Goal: Check status: Check status

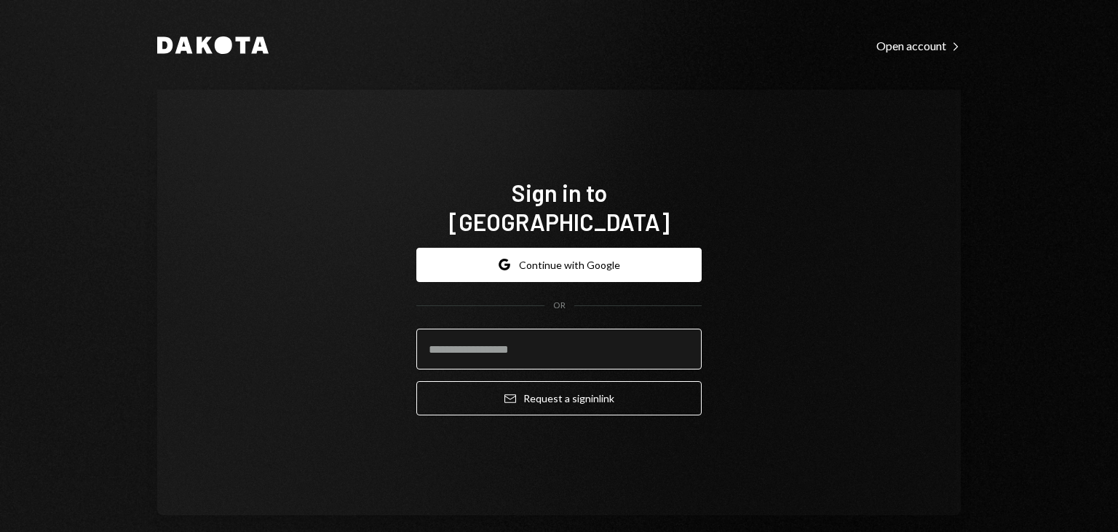
click at [505, 341] on input "email" at bounding box center [558, 348] width 285 height 41
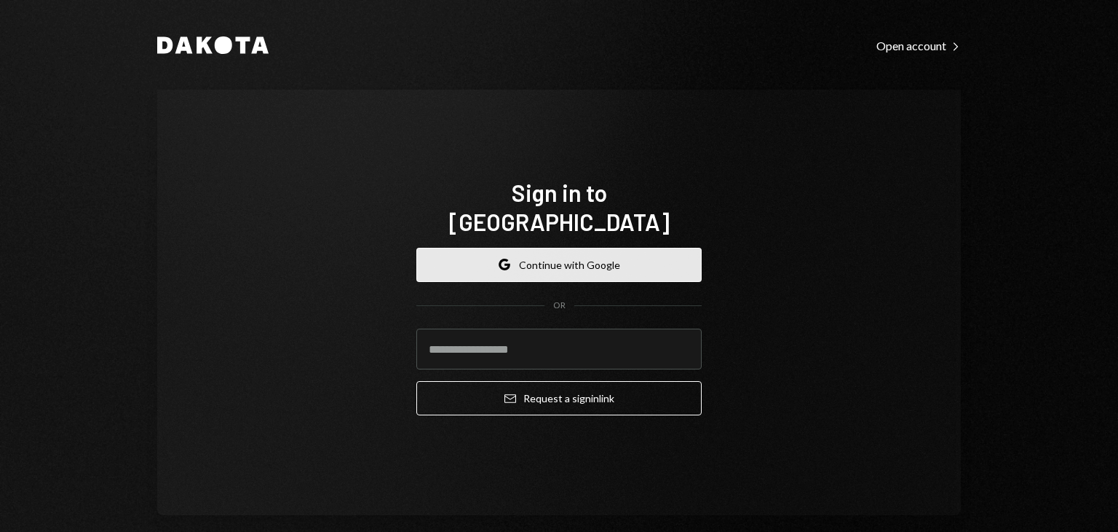
click at [532, 248] on button "Google Continue with Google" at bounding box center [558, 265] width 285 height 34
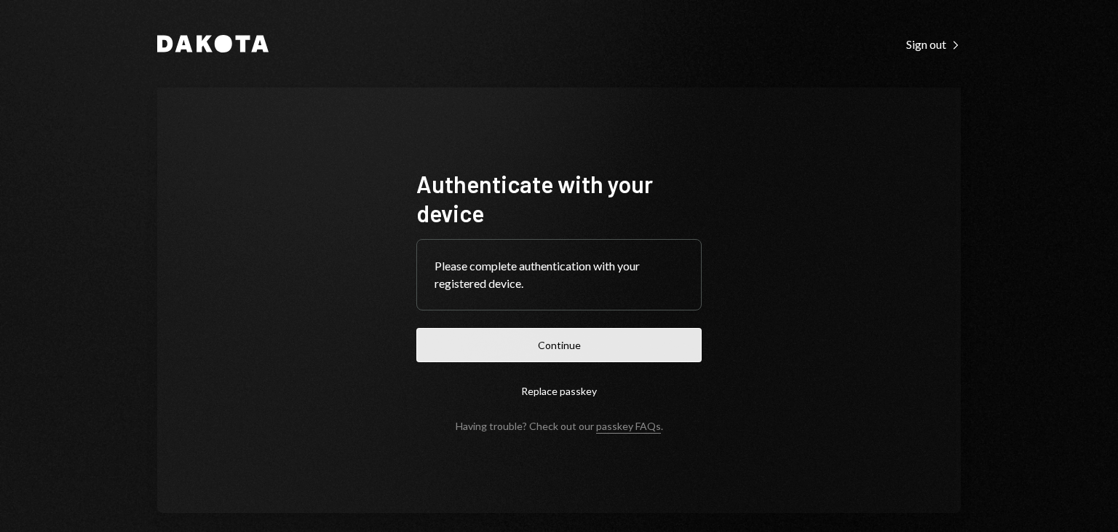
click at [521, 351] on button "Continue" at bounding box center [558, 345] width 285 height 34
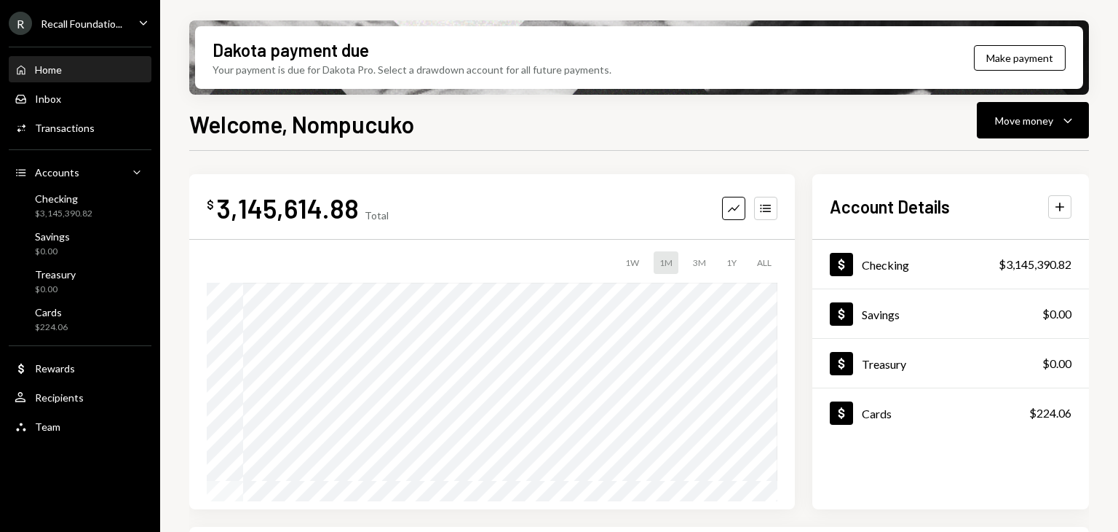
click at [126, 25] on div "R Recall Foundatio... Caret Down" at bounding box center [80, 23] width 160 height 23
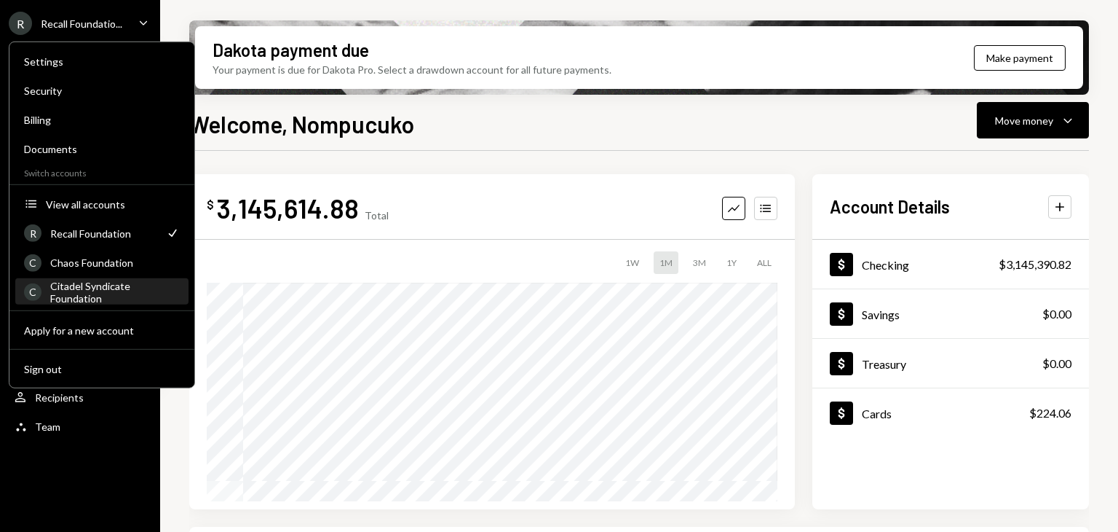
click at [76, 289] on div "Citadel Syndicate Foundation" at bounding box center [115, 291] width 130 height 25
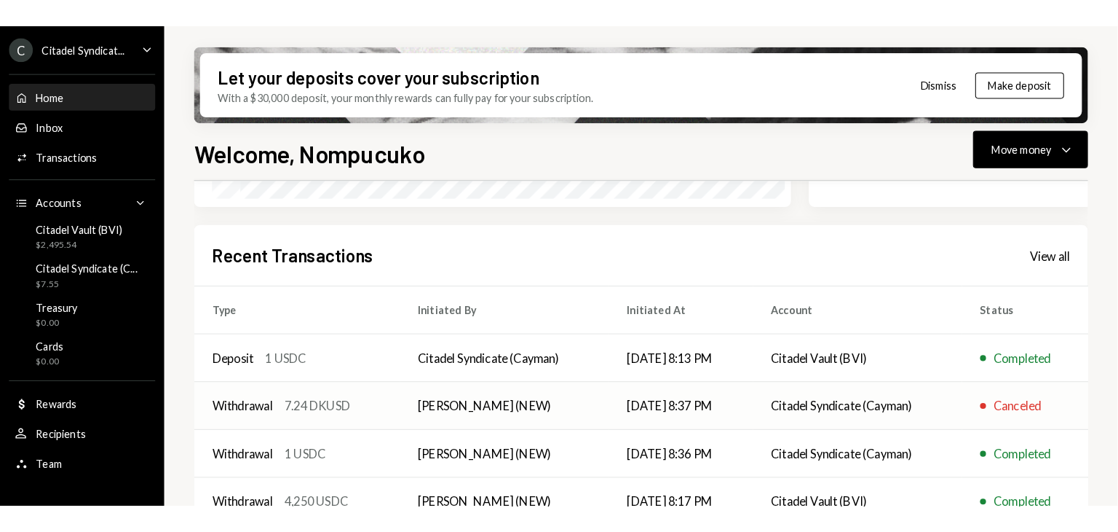
scroll to position [265, 0]
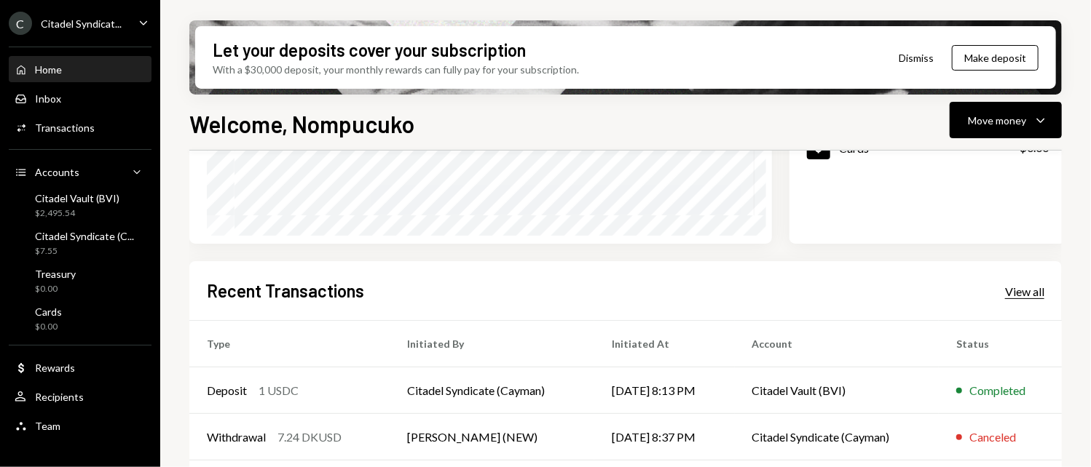
click at [1014, 291] on div "View all" at bounding box center [1024, 292] width 39 height 15
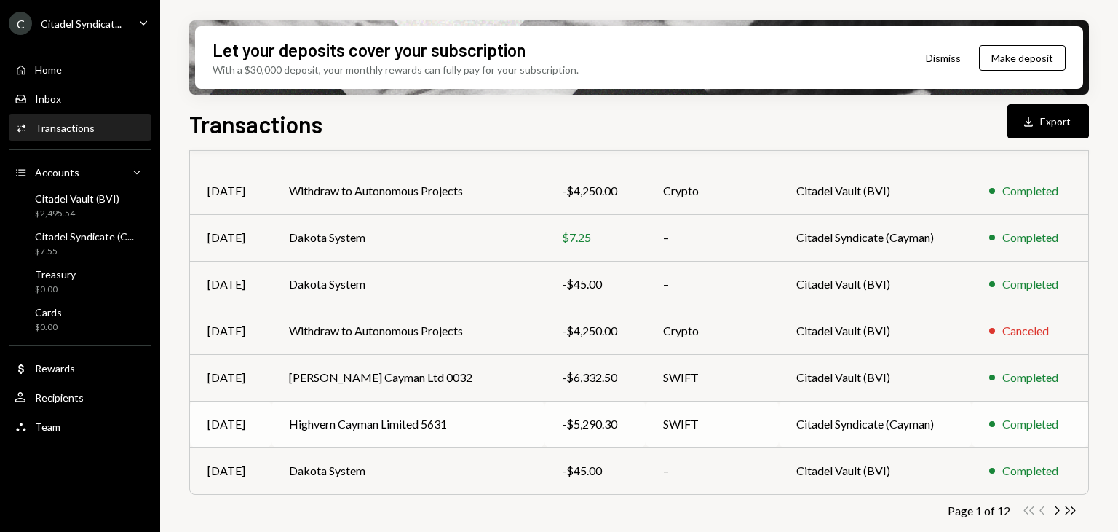
scroll to position [297, 0]
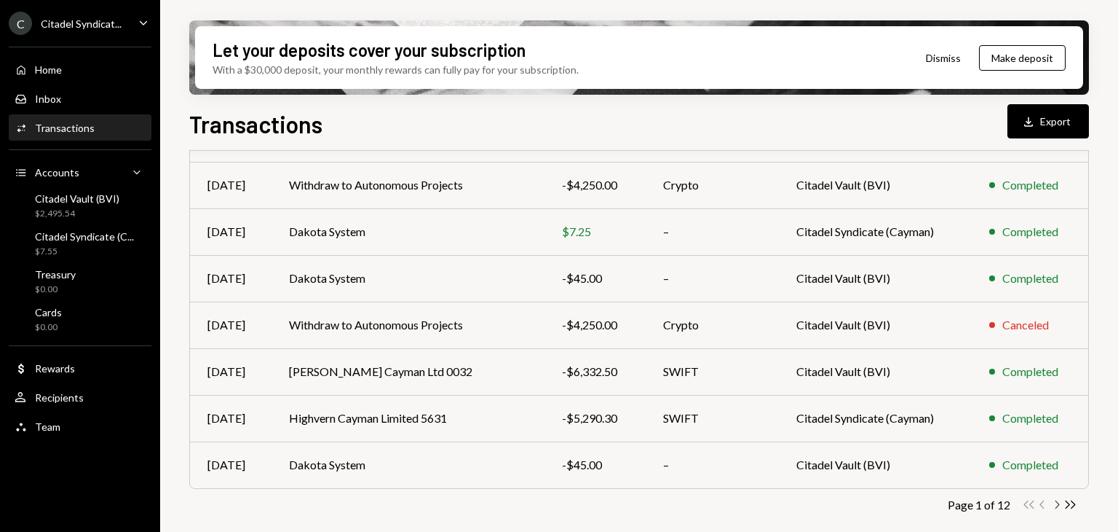
click at [1057, 502] on icon "Chevron Right" at bounding box center [1057, 504] width 14 height 14
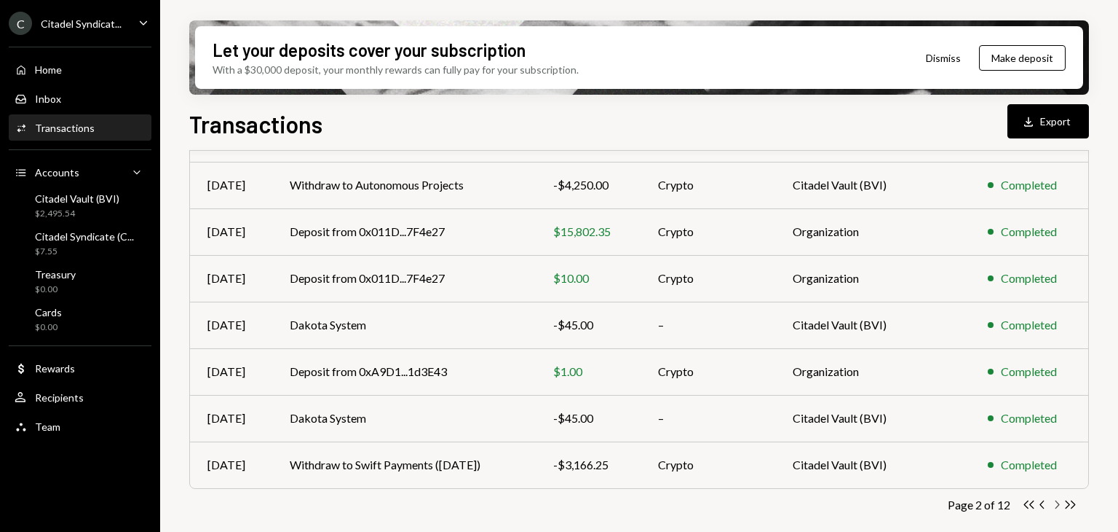
click at [1056, 502] on icon "Chevron Right" at bounding box center [1057, 504] width 14 height 14
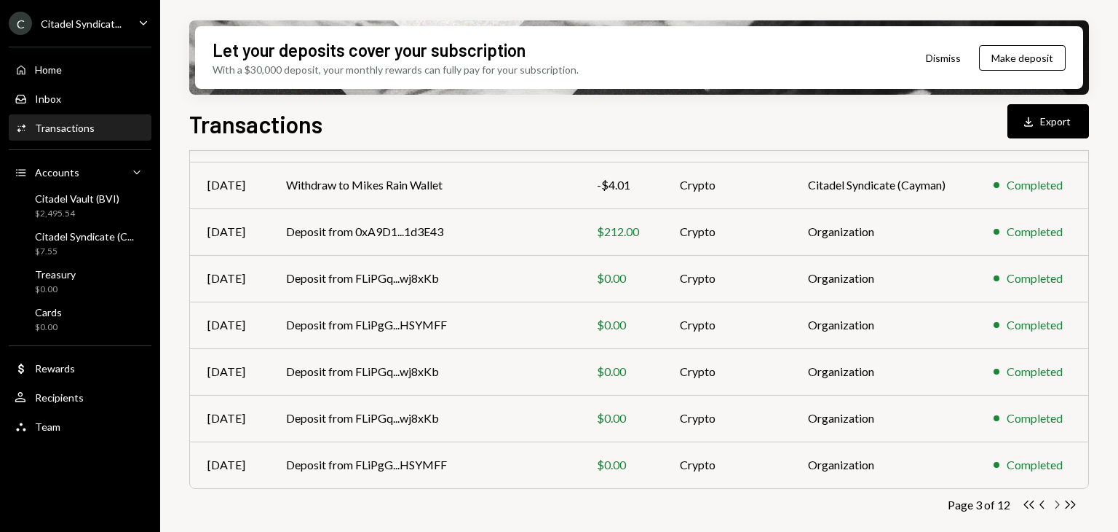
click at [1057, 503] on icon "Chevron Right" at bounding box center [1057, 504] width 14 height 14
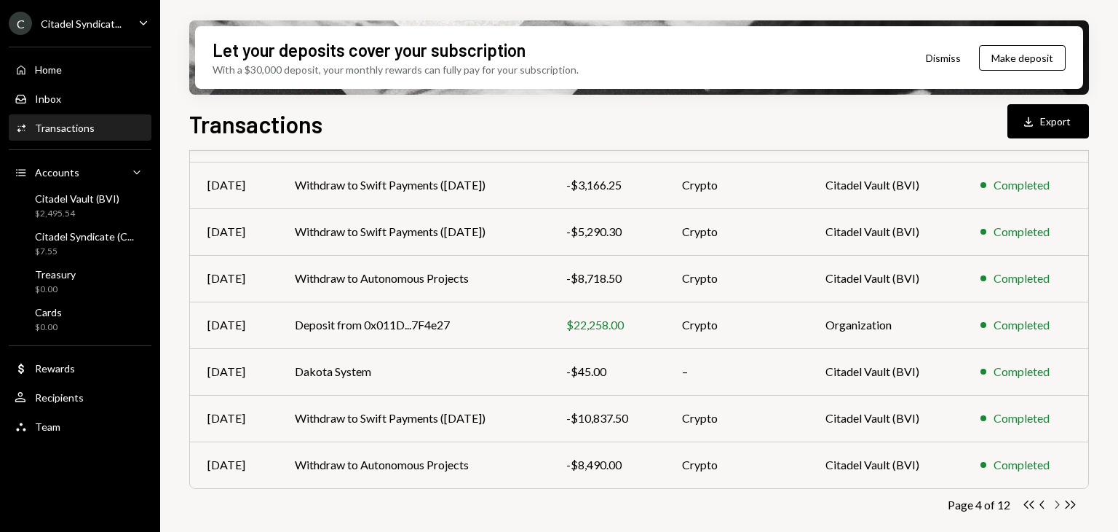
click at [1059, 505] on icon "Chevron Right" at bounding box center [1057, 504] width 14 height 14
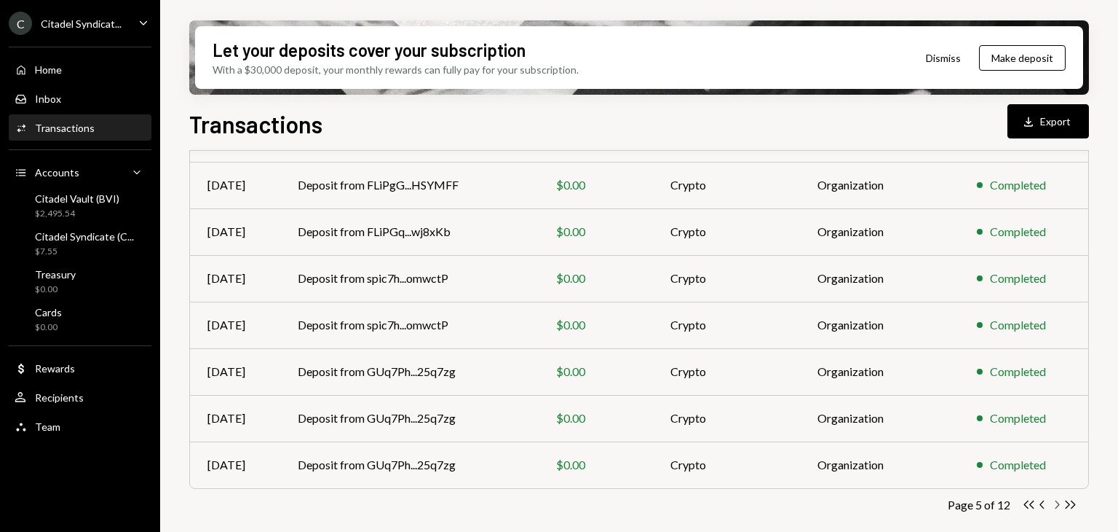
click at [1056, 509] on icon "Chevron Right" at bounding box center [1057, 504] width 14 height 14
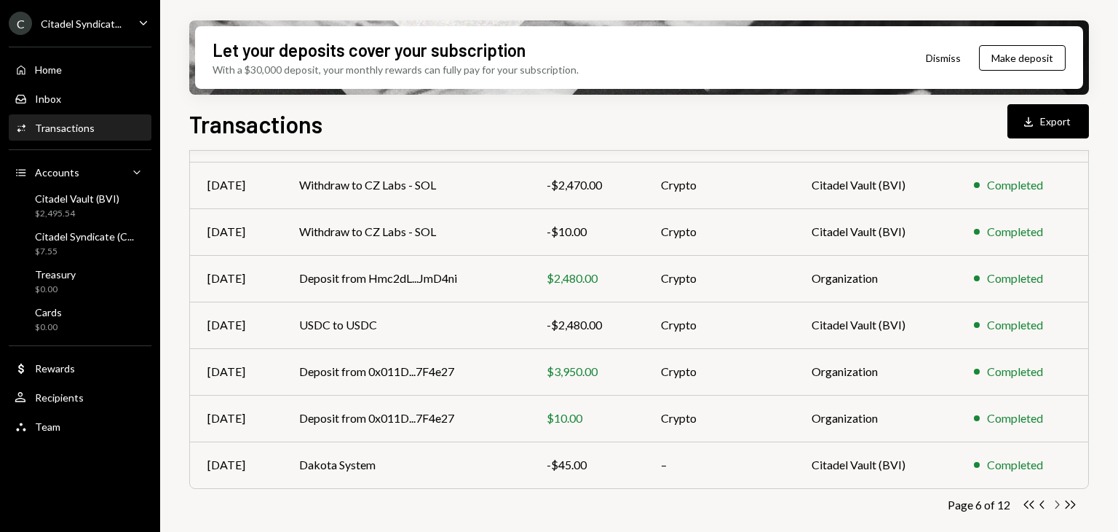
click at [1058, 507] on icon "Chevron Right" at bounding box center [1057, 504] width 14 height 14
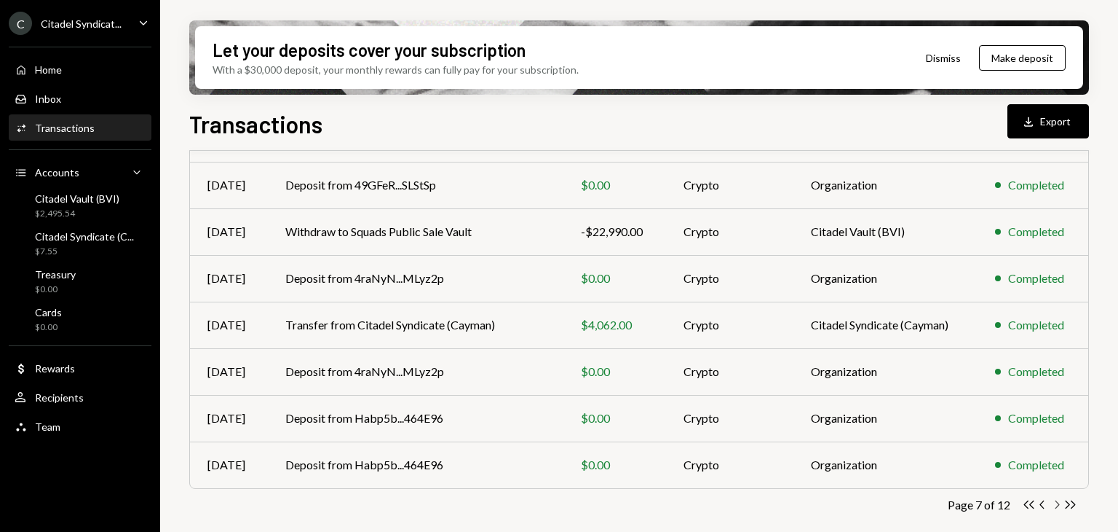
click at [1055, 499] on icon "Chevron Right" at bounding box center [1057, 504] width 14 height 14
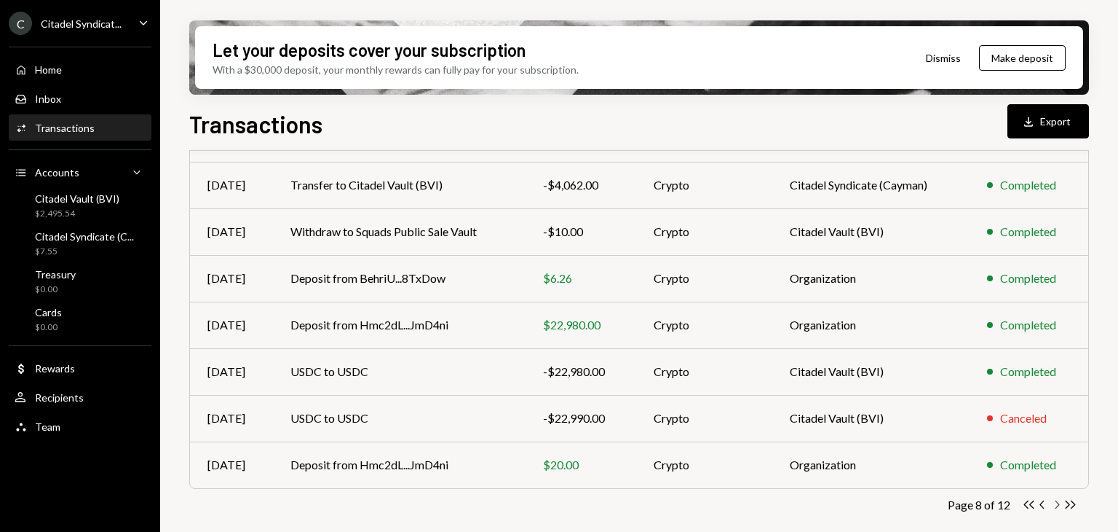
click at [1056, 502] on icon "Chevron Right" at bounding box center [1057, 504] width 14 height 14
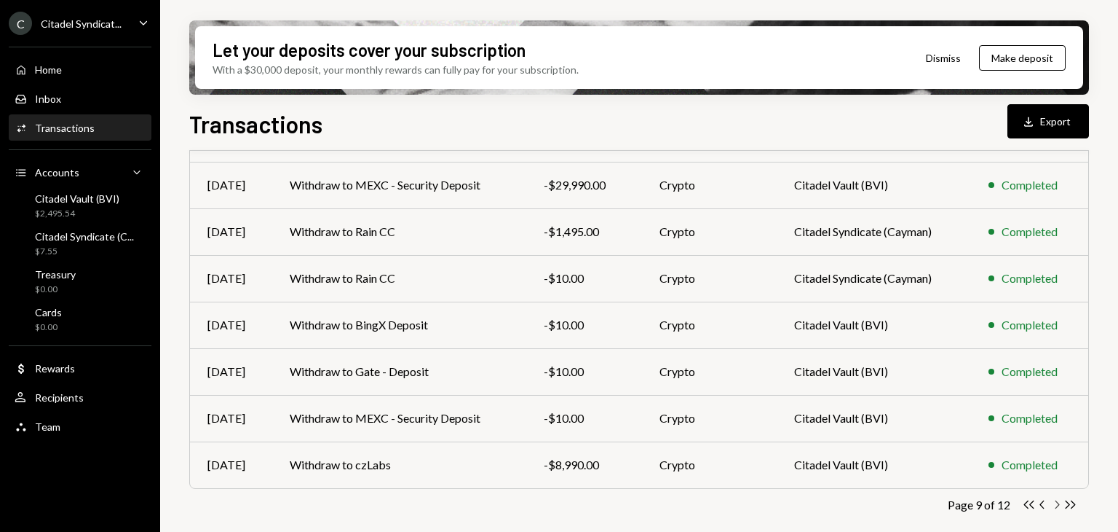
click at [1056, 502] on icon "Chevron Right" at bounding box center [1057, 504] width 14 height 14
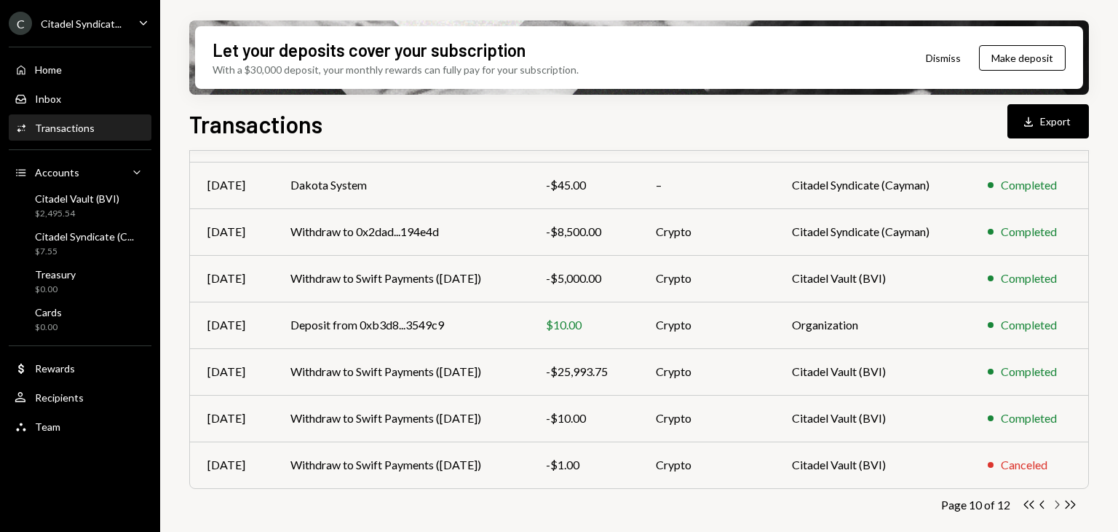
click at [1056, 502] on icon "Chevron Right" at bounding box center [1057, 504] width 14 height 14
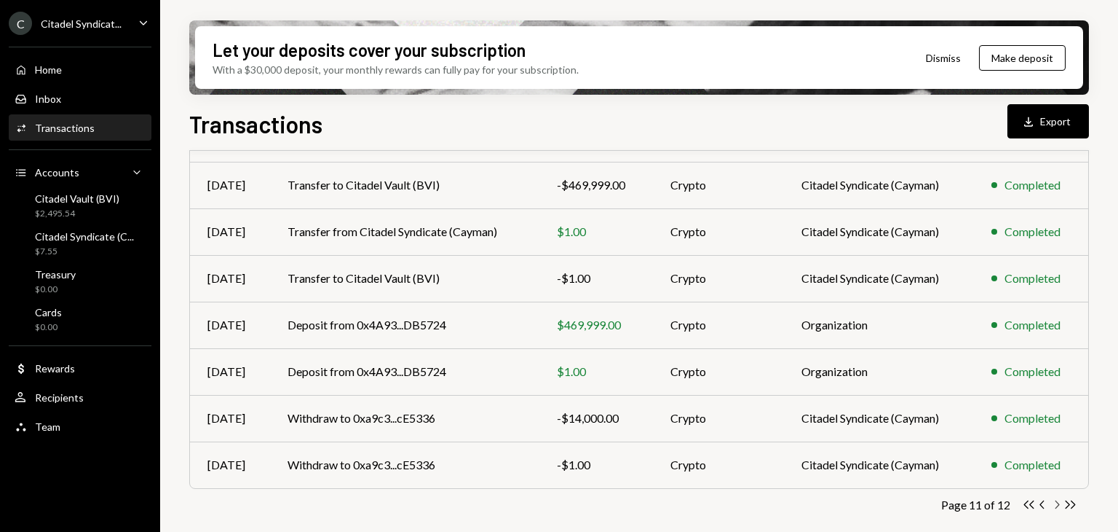
click at [1056, 502] on icon "Chevron Right" at bounding box center [1057, 504] width 14 height 14
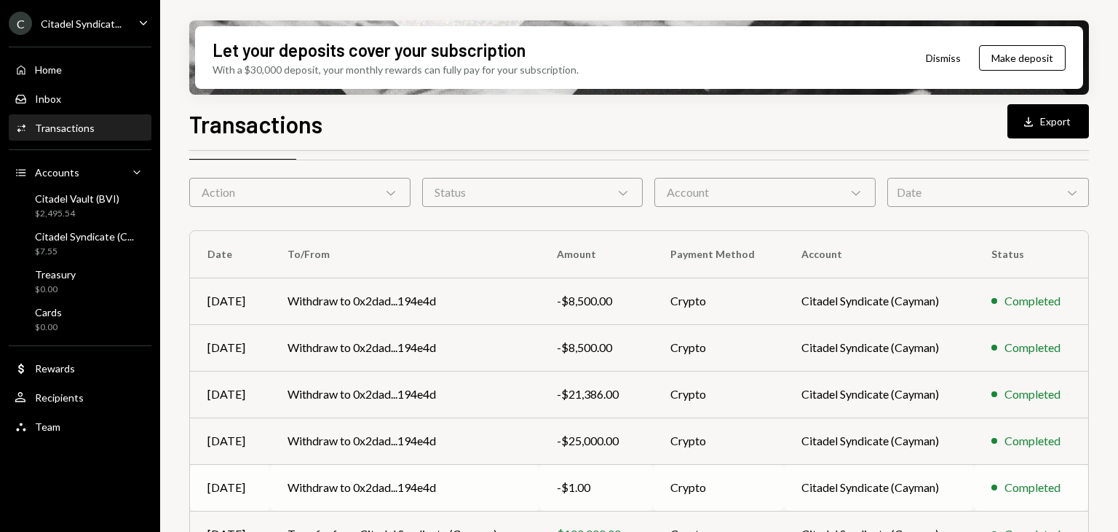
scroll to position [0, 0]
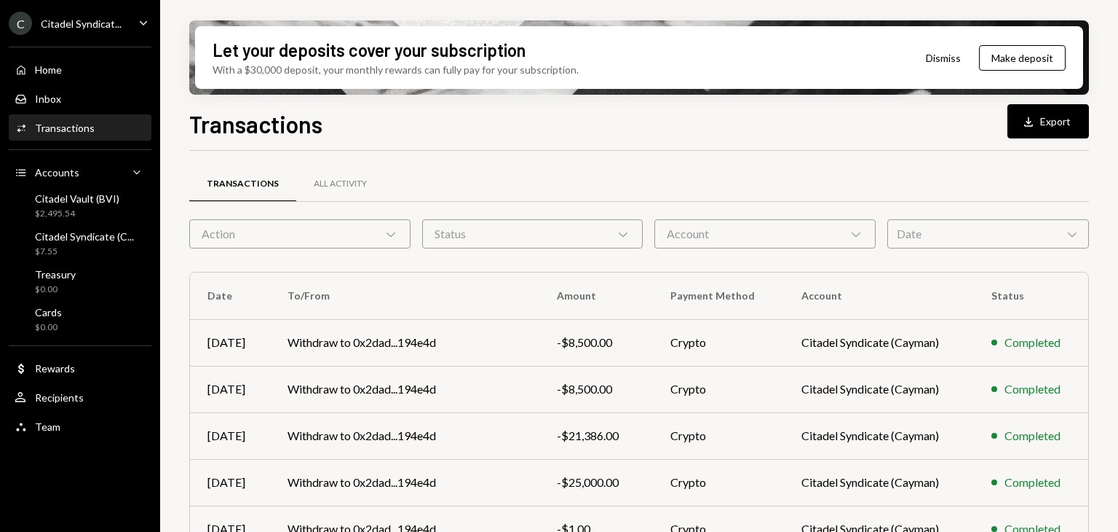
click at [745, 228] on div "Account Chevron Down" at bounding box center [765, 233] width 221 height 29
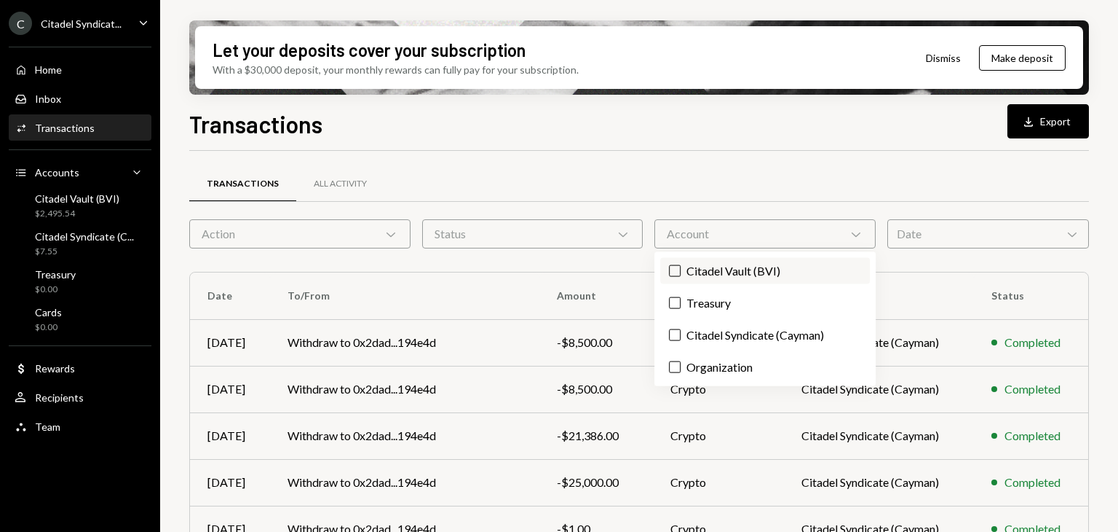
click at [738, 280] on label "Citadel Vault (BVI)" at bounding box center [764, 271] width 209 height 26
click at [681, 277] on button "Citadel Vault (BVI)" at bounding box center [675, 271] width 12 height 12
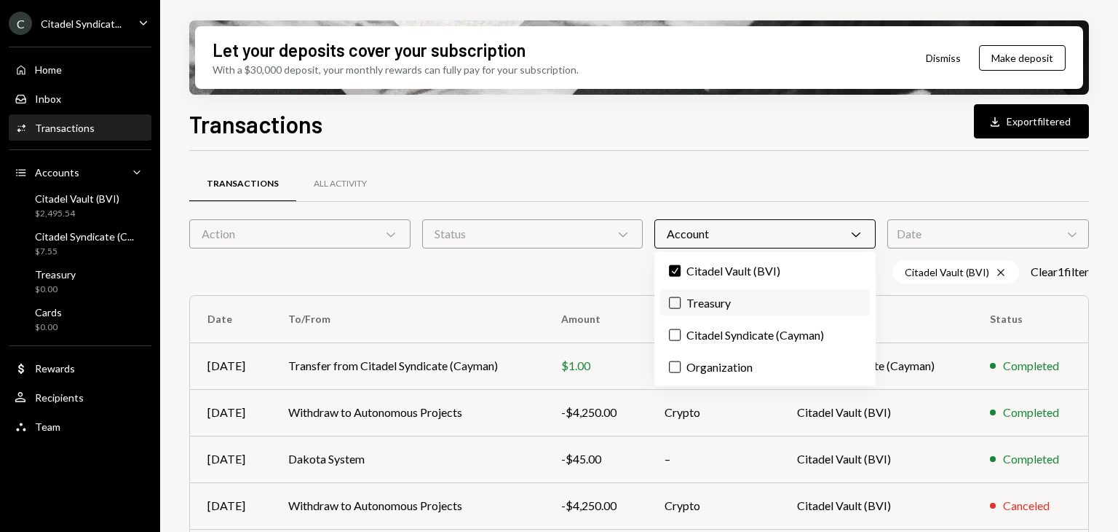
click at [725, 301] on label "Treasury" at bounding box center [764, 303] width 209 height 26
click at [681, 301] on button "Treasury" at bounding box center [675, 303] width 12 height 12
click at [717, 331] on label "Citadel Syndicate (Cayman)" at bounding box center [764, 335] width 209 height 26
click at [681, 331] on button "Citadel Syndicate (Cayman)" at bounding box center [675, 335] width 12 height 12
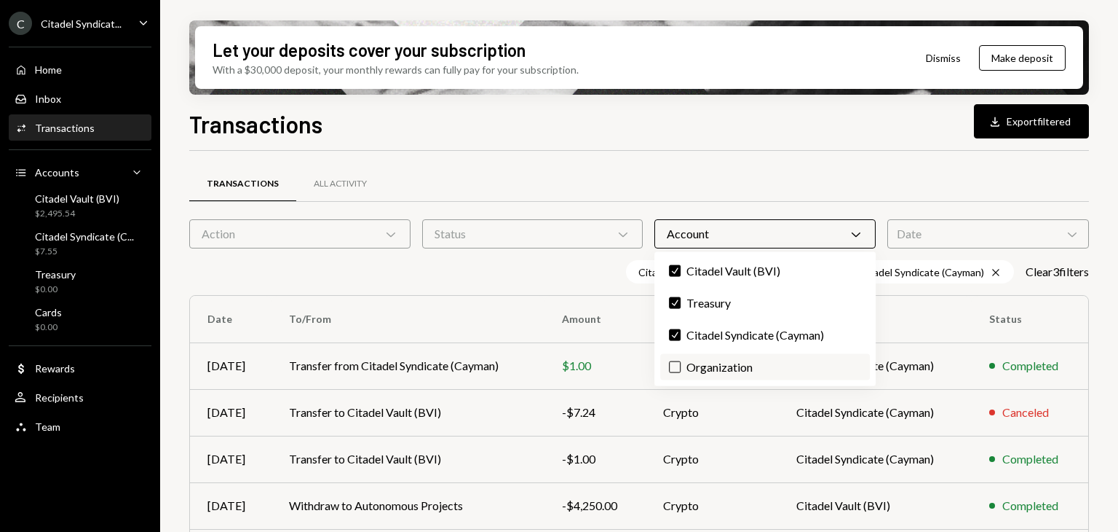
click at [711, 371] on label "Organization" at bounding box center [764, 367] width 209 height 26
click at [681, 371] on button "Organization" at bounding box center [675, 367] width 12 height 12
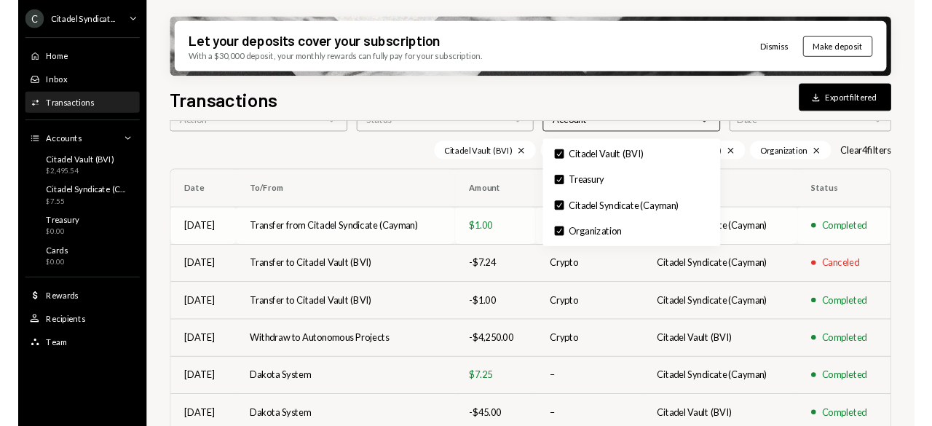
scroll to position [146, 0]
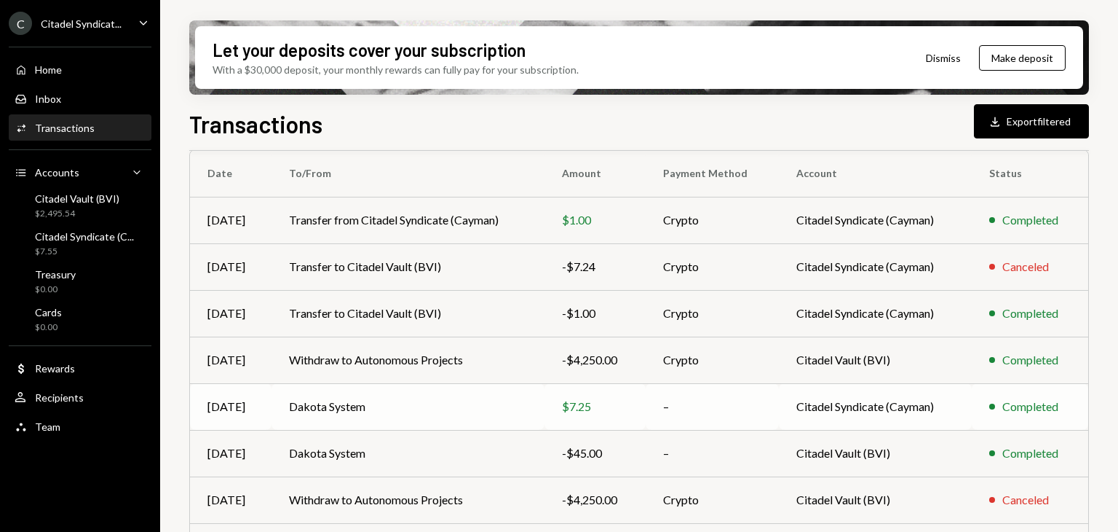
click at [492, 412] on td "Dakota System" at bounding box center [409, 406] width 274 height 47
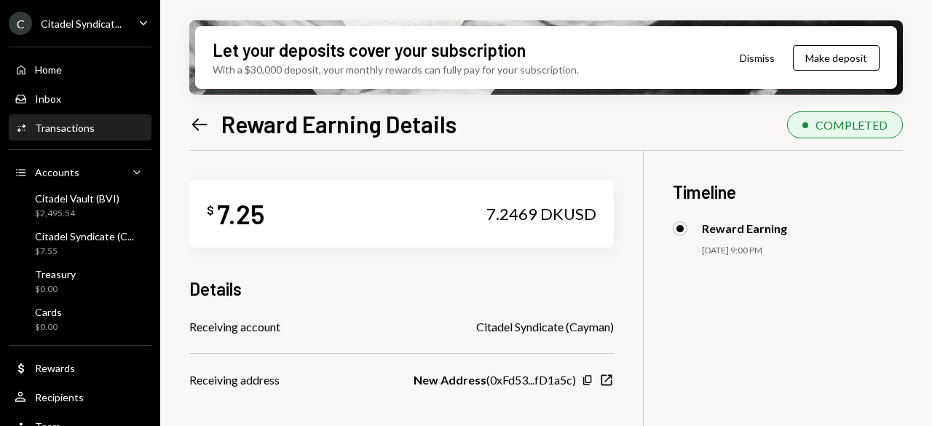
click at [725, 234] on div "Reward Earning" at bounding box center [744, 228] width 85 height 14
drag, startPoint x: 705, startPoint y: 226, endPoint x: 786, endPoint y: 232, distance: 81.8
click at [786, 232] on div "Reward Earning" at bounding box center [788, 228] width 231 height 15
copy div "Reward Earning"
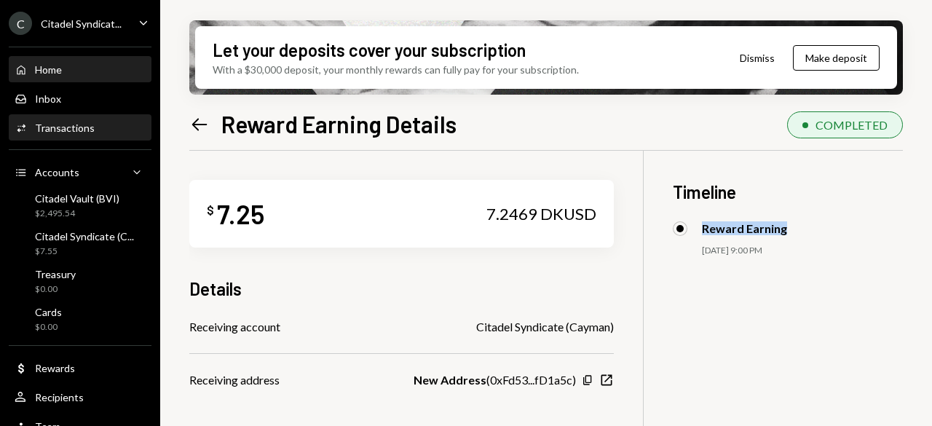
click at [47, 75] on div "Home" at bounding box center [48, 69] width 27 height 12
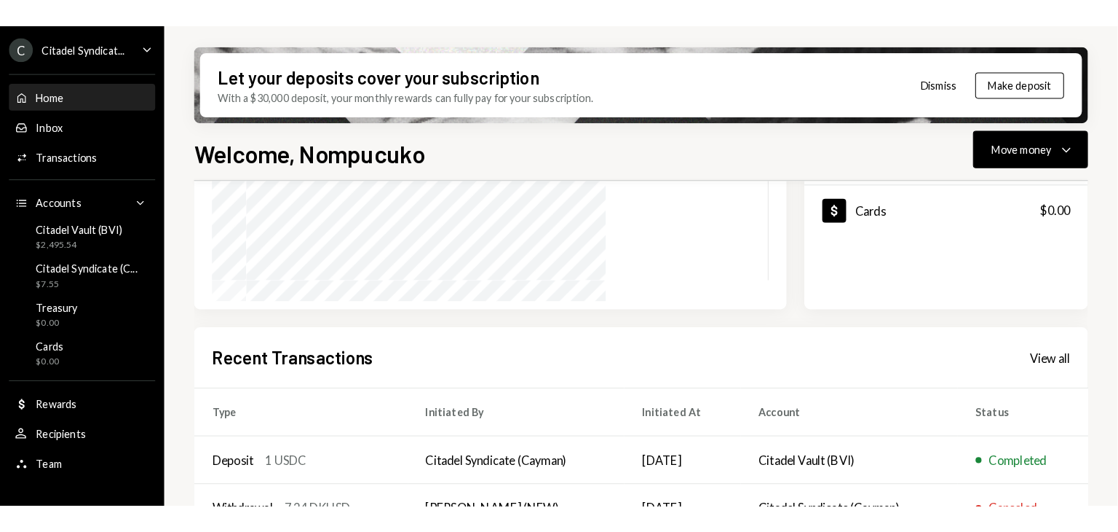
scroll to position [233, 0]
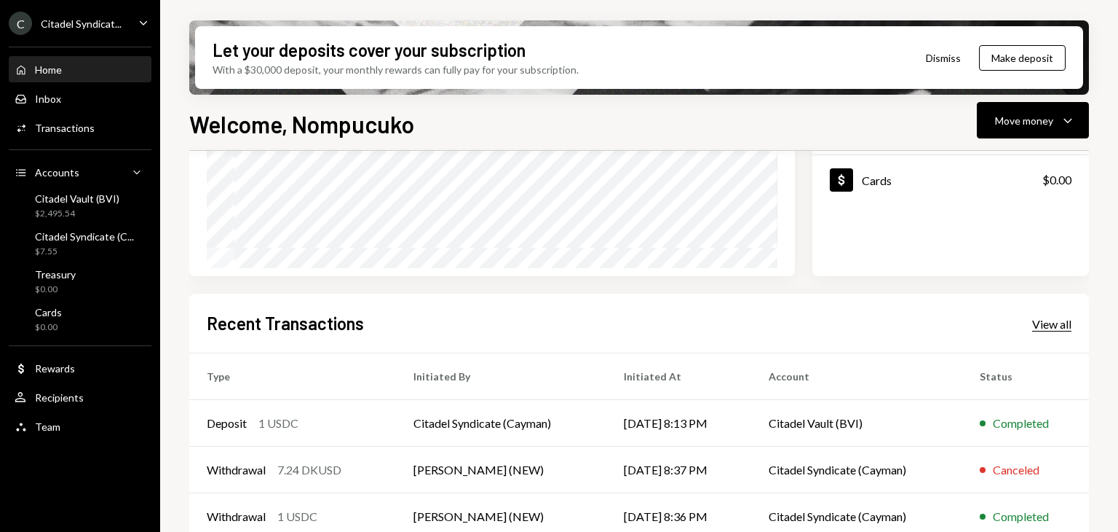
click at [1066, 323] on div "View all" at bounding box center [1051, 324] width 39 height 15
